Goal: Task Accomplishment & Management: Use online tool/utility

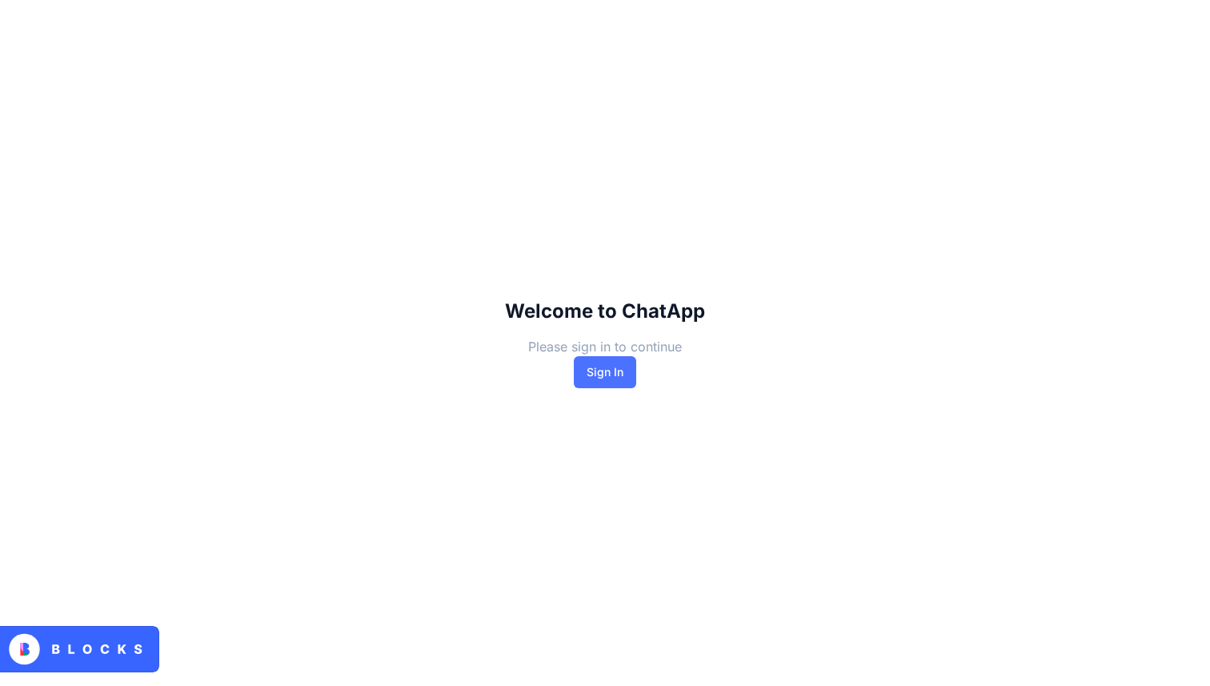
click at [613, 367] on button "Sign In" at bounding box center [605, 372] width 62 height 32
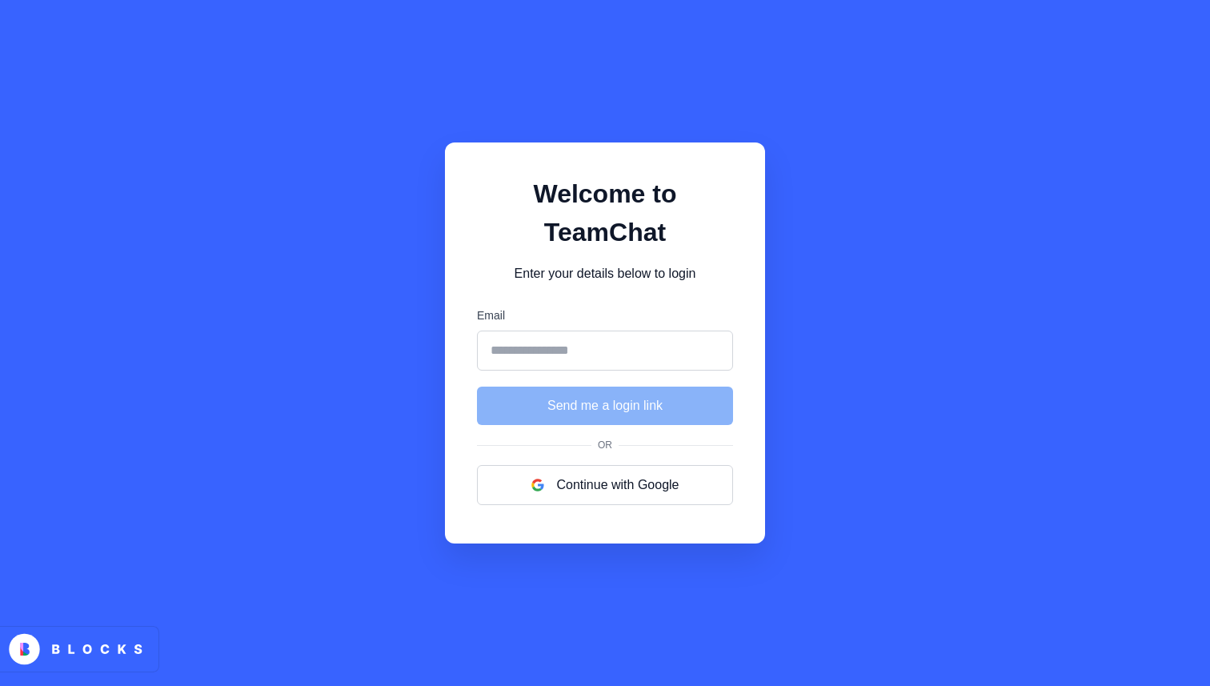
click at [625, 350] on input "Email" at bounding box center [605, 351] width 256 height 40
click at [383, 368] on div "Welcome to TeamChat Enter your details below to login Email Send me a login lin…" at bounding box center [605, 343] width 1210 height 686
